Goal: Task Accomplishment & Management: Manage account settings

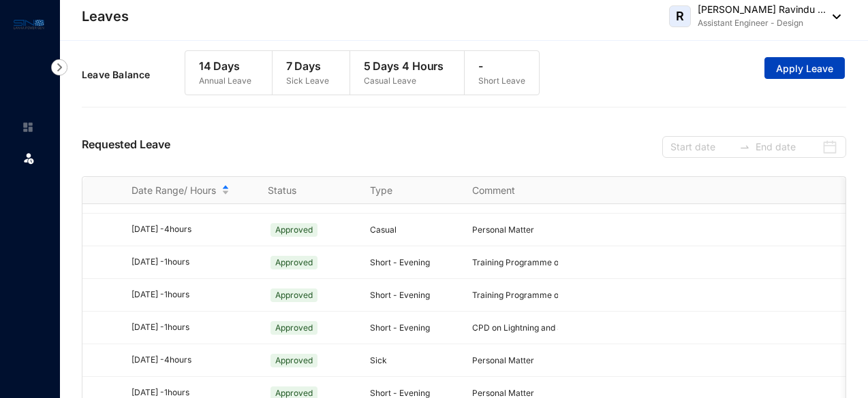
click at [815, 67] on span "Apply Leave" at bounding box center [804, 69] width 57 height 14
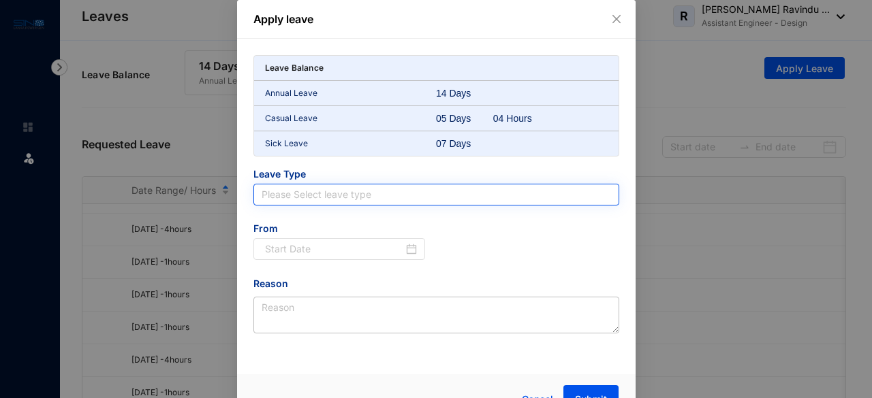
click at [601, 193] on input "search" at bounding box center [436, 195] width 349 height 20
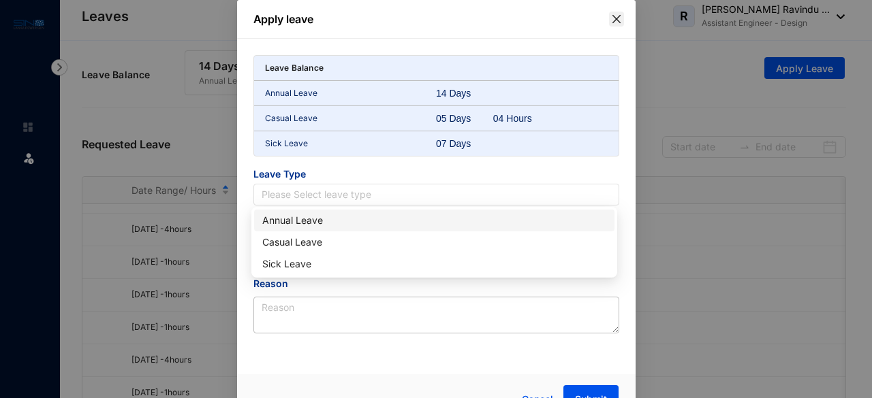
click at [609, 14] on span "Close" at bounding box center [616, 19] width 15 height 11
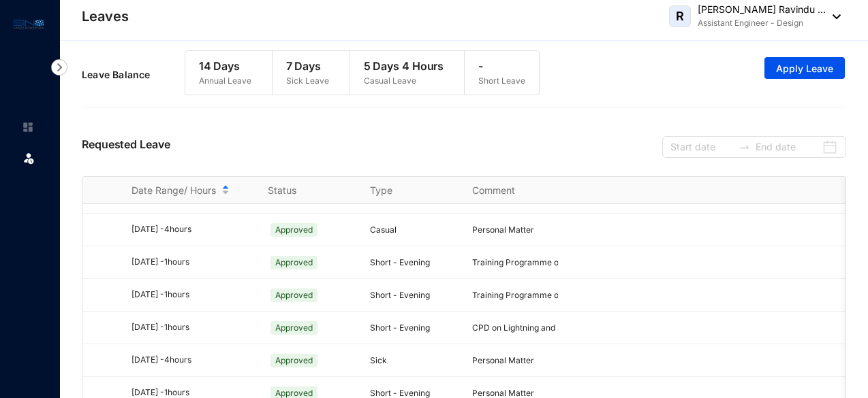
click at [676, 18] on span "R" at bounding box center [680, 16] width 8 height 12
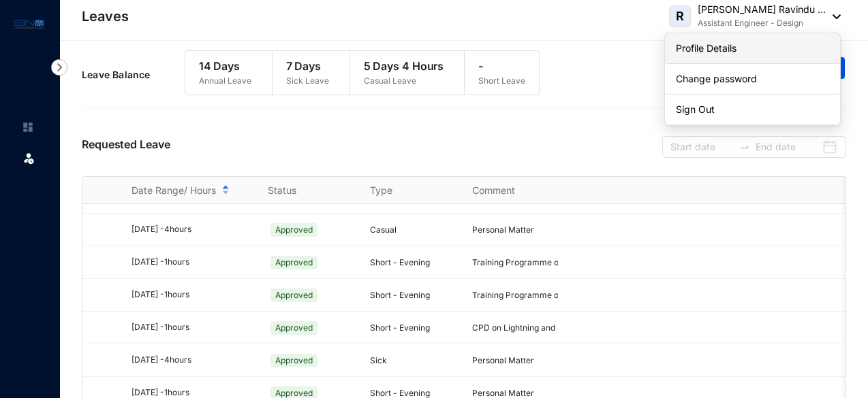
click at [694, 47] on link "Profile Details" at bounding box center [752, 49] width 153 height 14
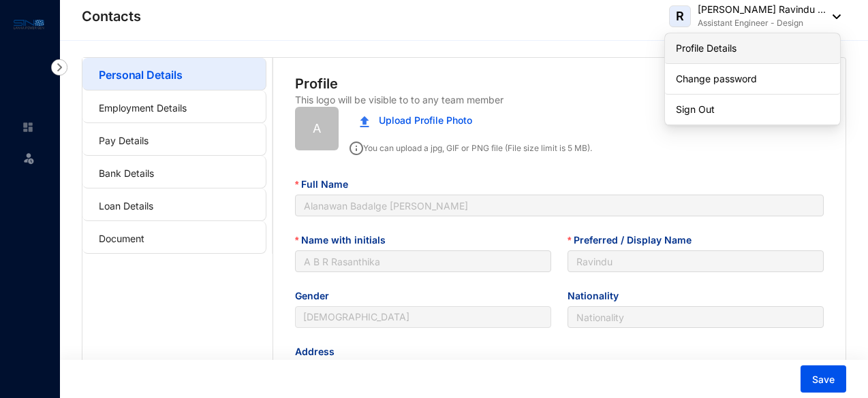
type input "[DATE]"
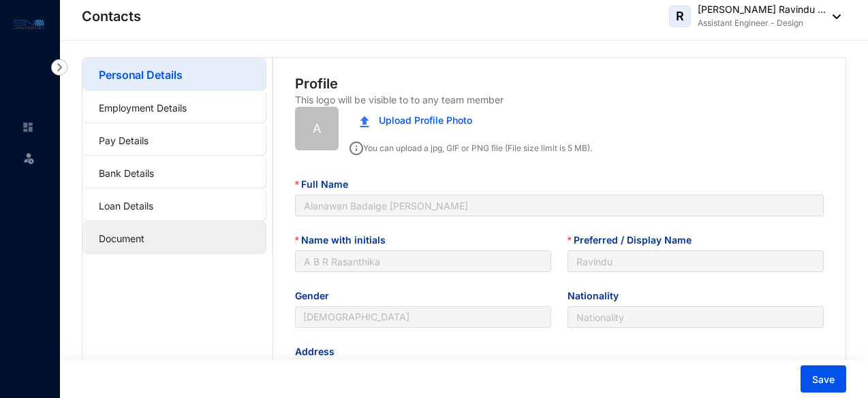
click at [144, 240] on link "Document" at bounding box center [122, 239] width 46 height 12
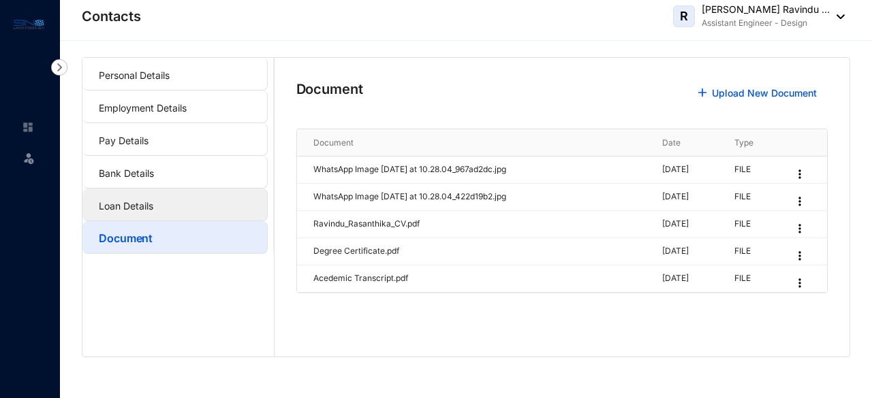
click at [125, 209] on link "Loan Details" at bounding box center [126, 206] width 54 height 12
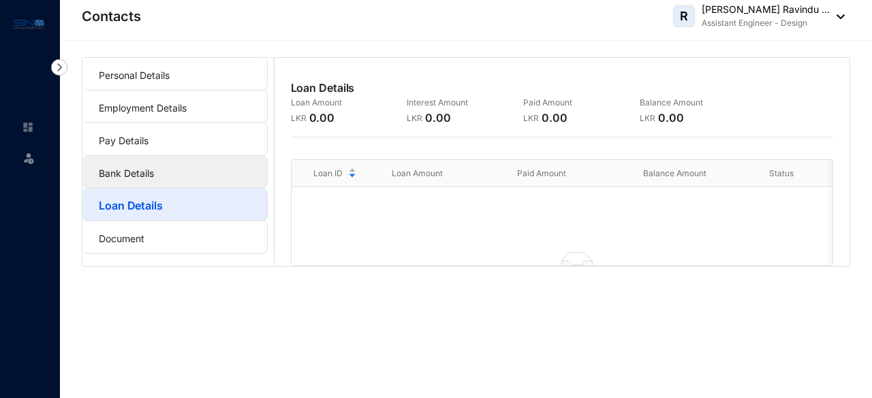
click at [127, 172] on link "Bank Details" at bounding box center [126, 174] width 55 height 12
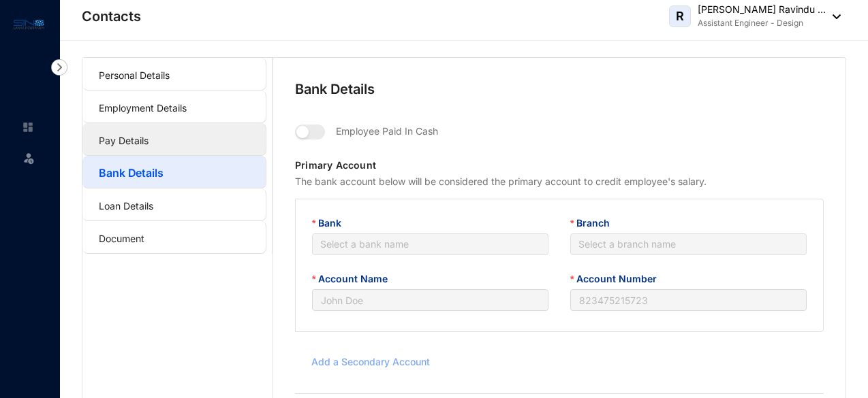
type input "A B R Rasanthika"
type input "82973474"
type input "[EMAIL_ADDRESS][DOMAIN_NAME]"
click at [131, 137] on link "Pay Details" at bounding box center [124, 141] width 50 height 12
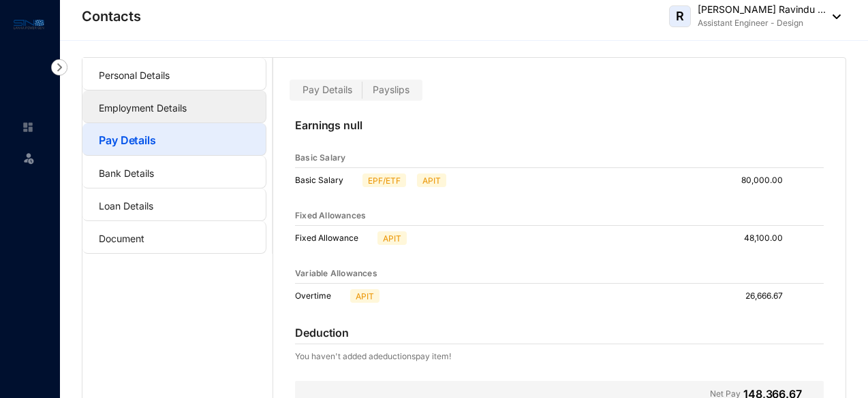
click at [143, 114] on link "Employment Details" at bounding box center [143, 108] width 88 height 12
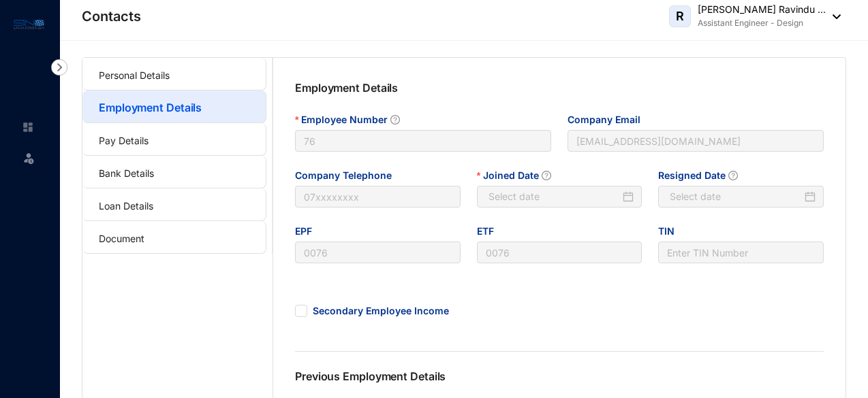
type input "[DATE]"
type input "Invalid Date"
type input "2024-11-04"
type input "Invalid Date"
type input "[DATE]"
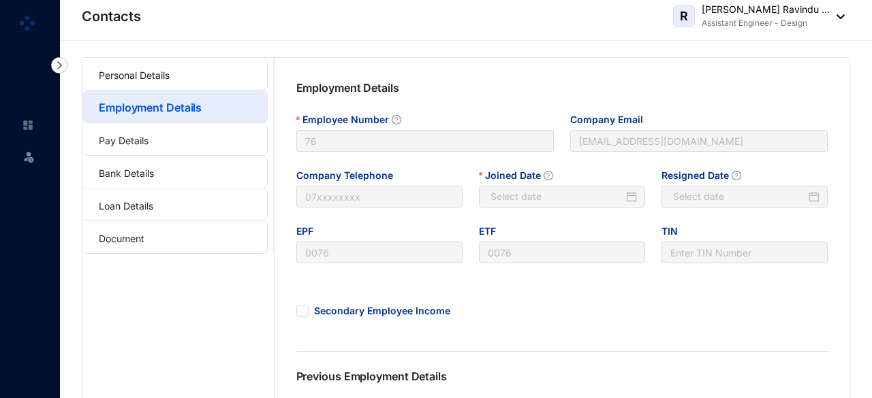
type input "Invalid Date"
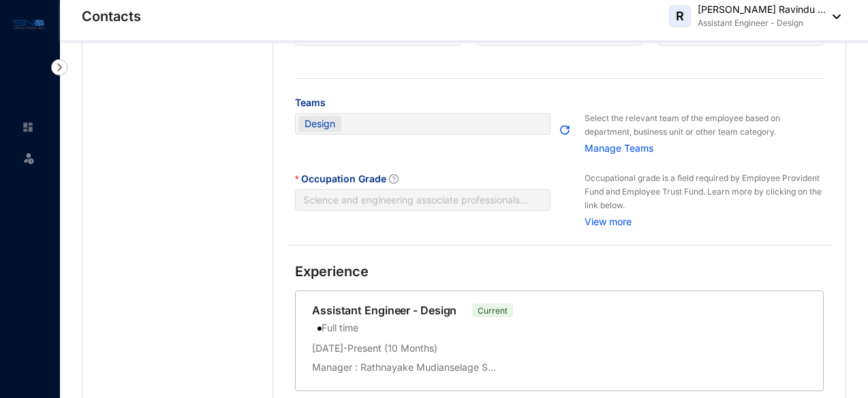
scroll to position [398, 0]
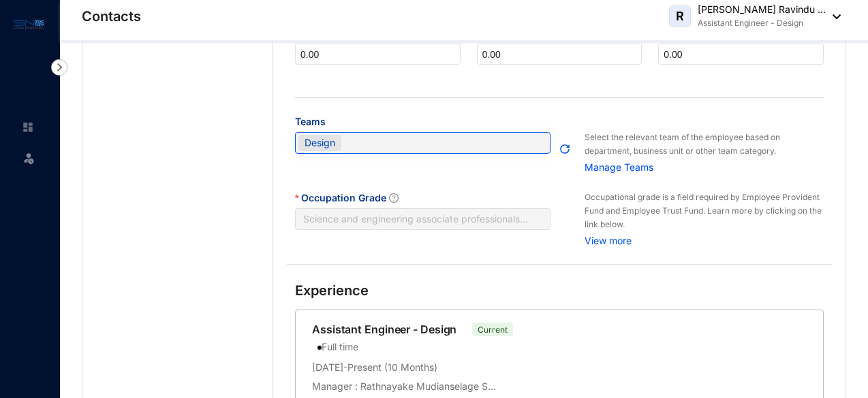
click at [519, 145] on div "Design" at bounding box center [415, 142] width 235 height 19
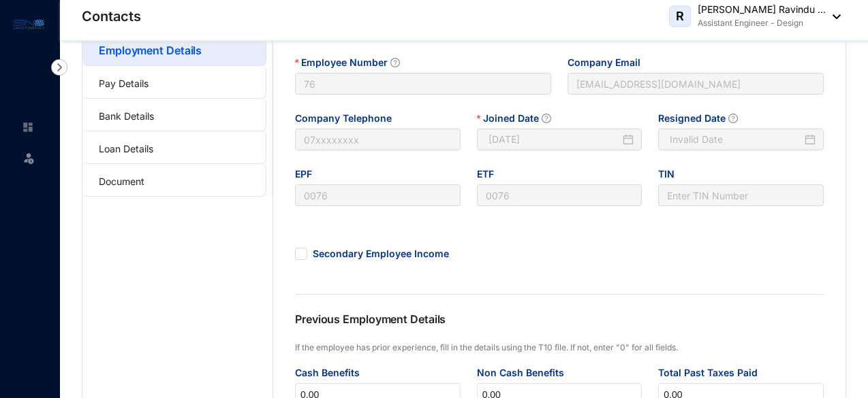
scroll to position [0, 0]
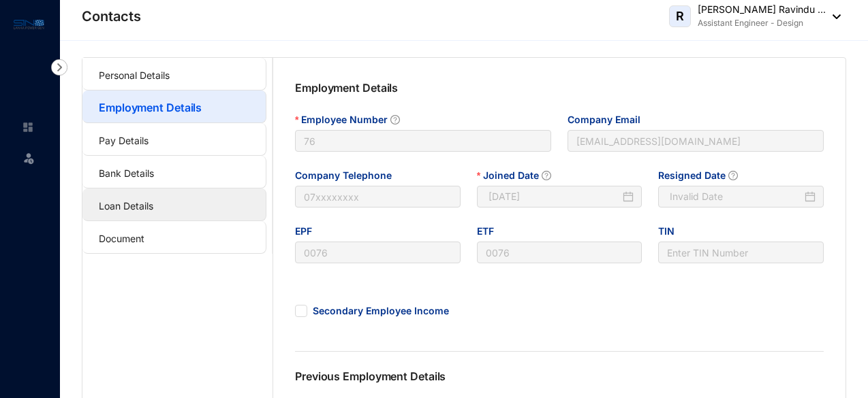
click at [135, 206] on link "Loan Details" at bounding box center [126, 206] width 54 height 12
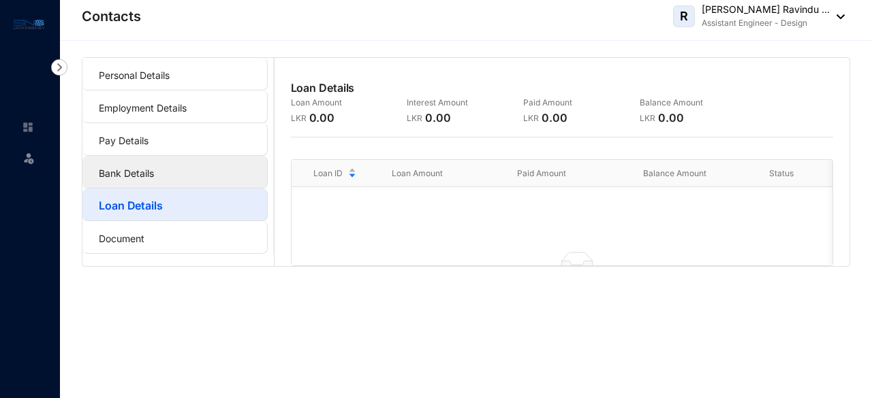
click at [137, 178] on link "Bank Details" at bounding box center [126, 174] width 55 height 12
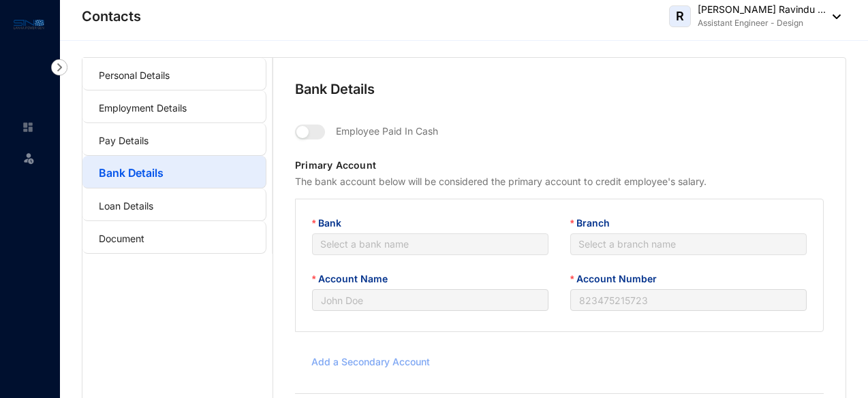
type input "A B R Rasanthika"
type input "82973474"
type input "[EMAIL_ADDRESS][DOMAIN_NAME]"
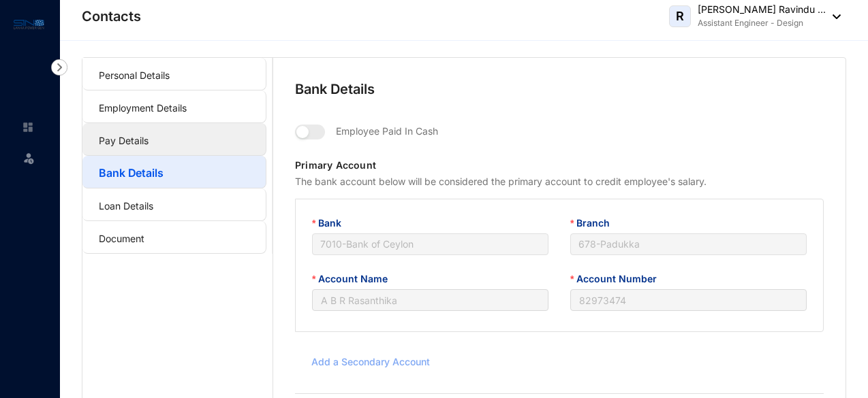
click at [139, 140] on link "Pay Details" at bounding box center [124, 141] width 50 height 12
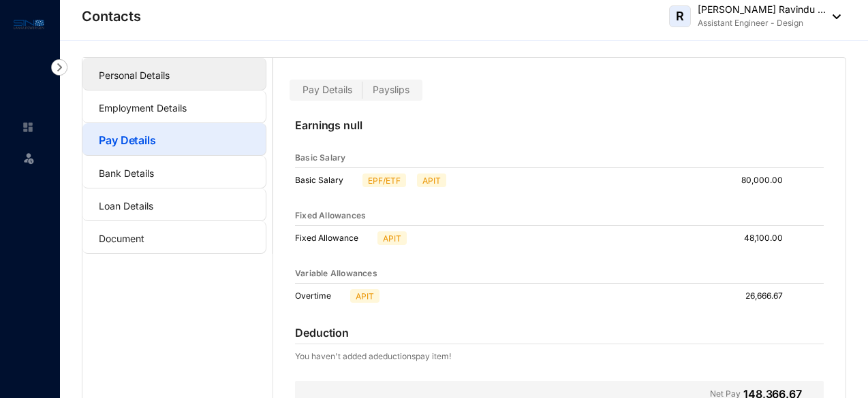
click at [170, 76] on link "Personal Details" at bounding box center [134, 75] width 71 height 12
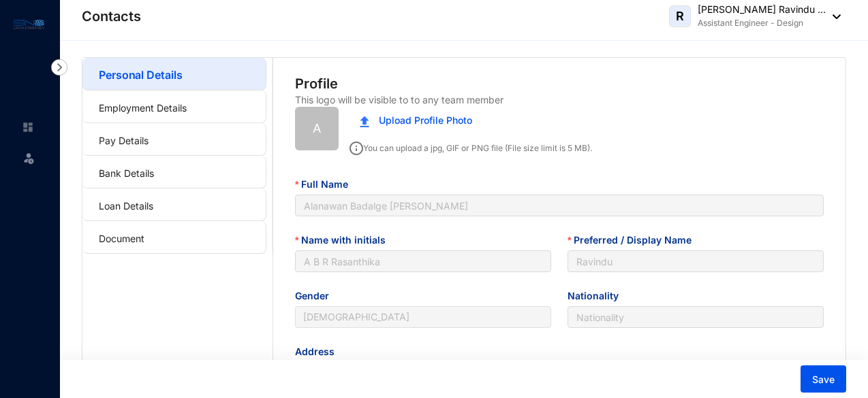
type input "[DATE]"
